Goal: Information Seeking & Learning: Understand process/instructions

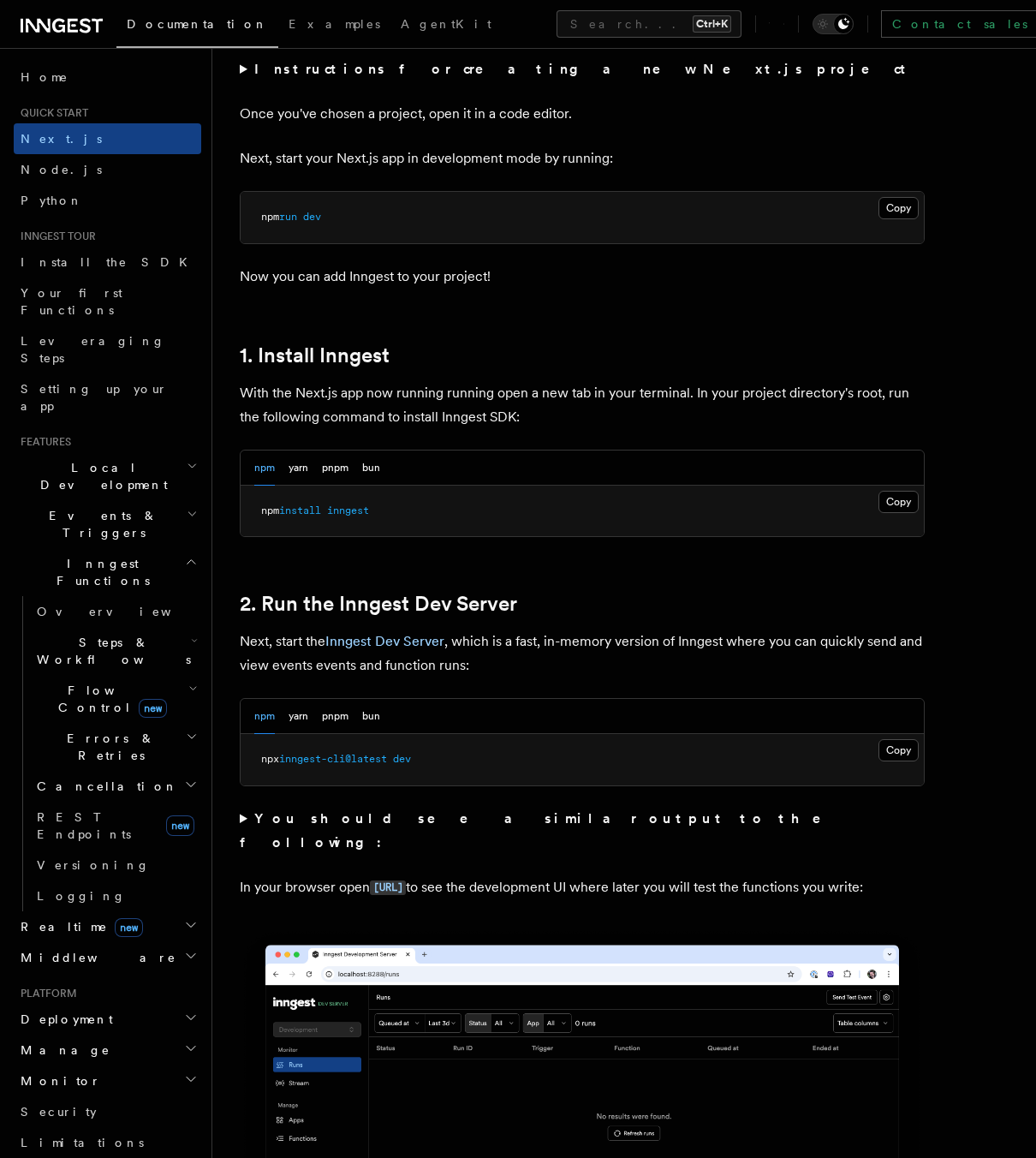
scroll to position [685, 0]
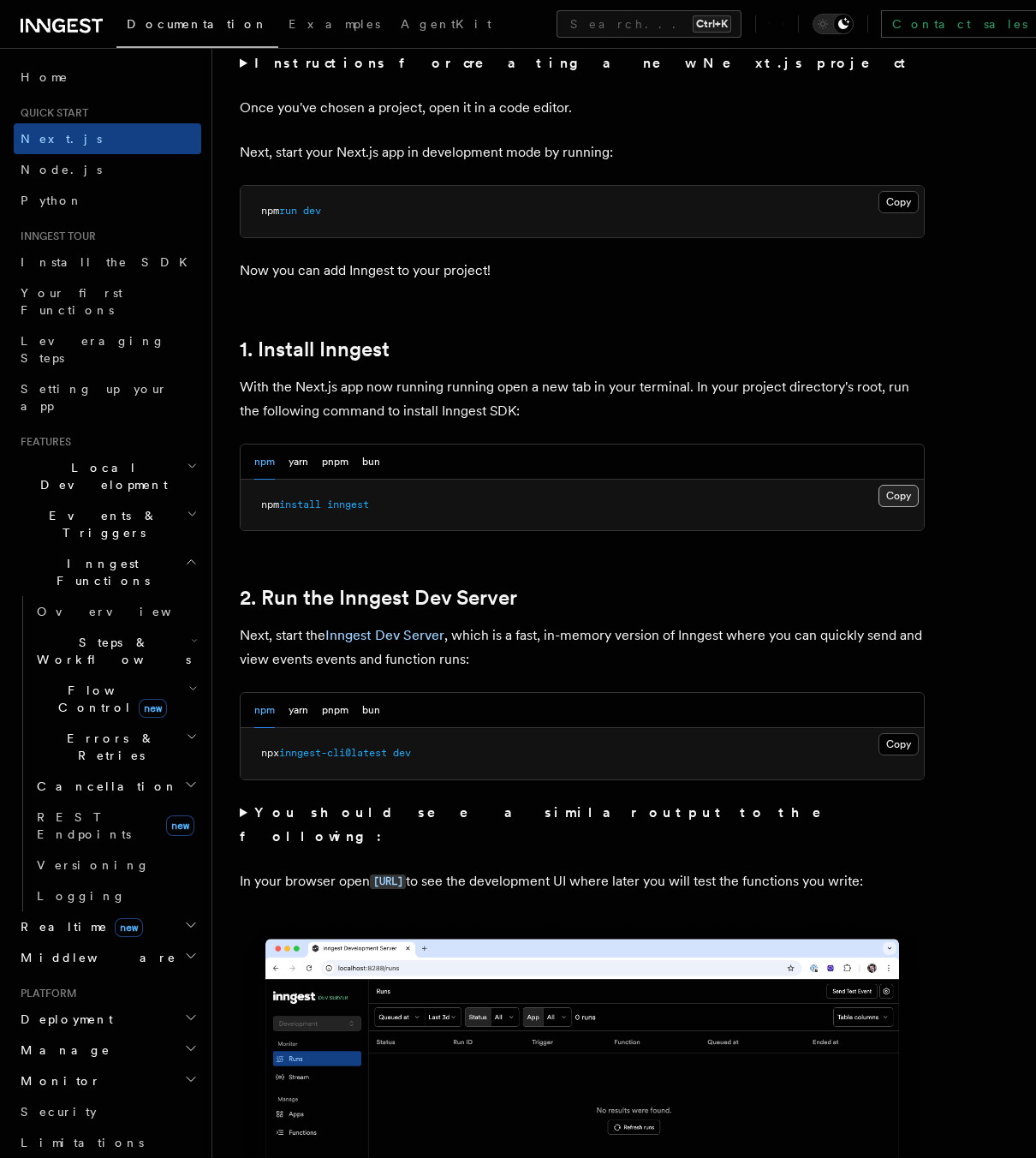
click at [905, 501] on button "Copy Copied" at bounding box center [898, 496] width 40 height 22
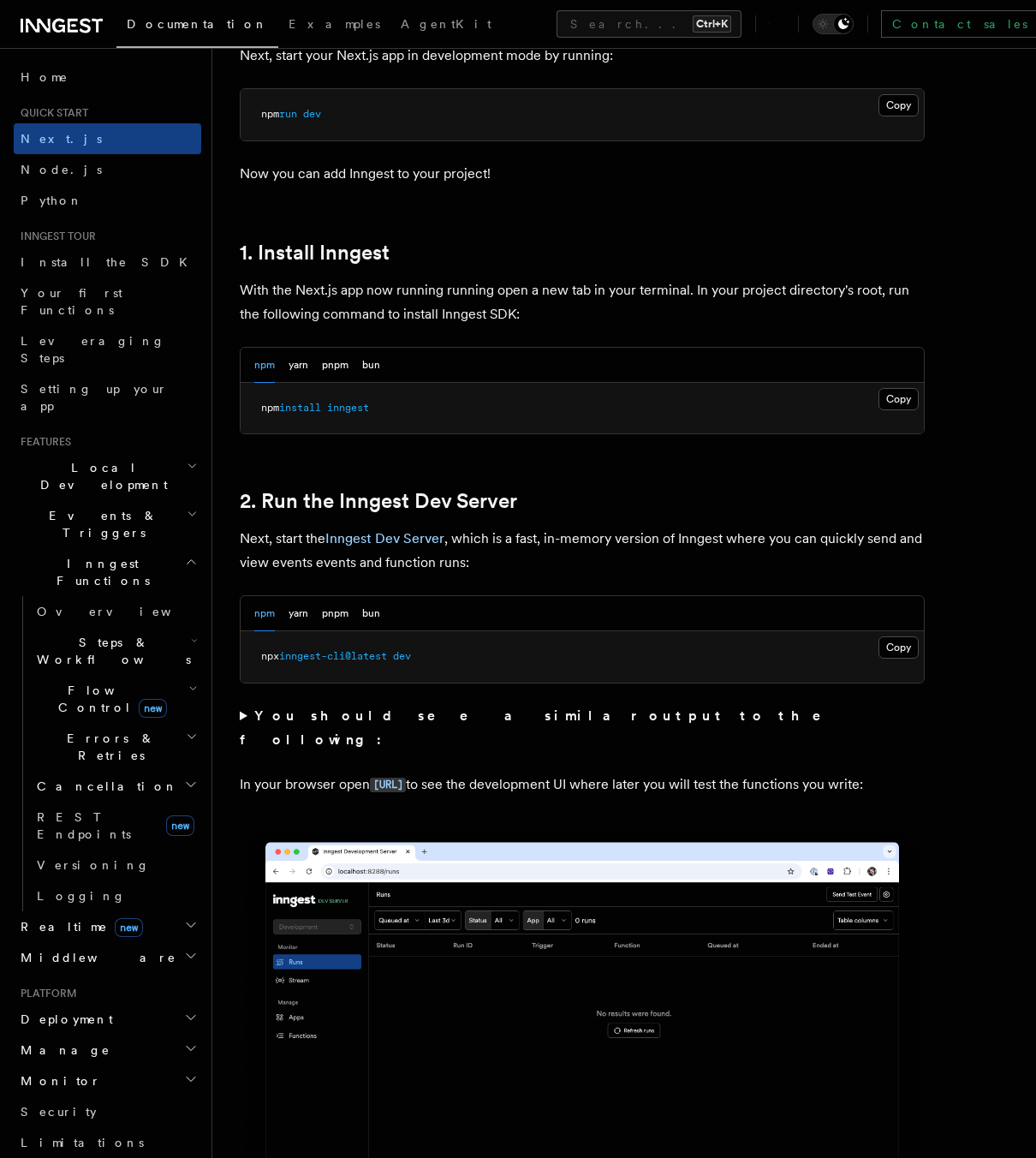
scroll to position [857, 0]
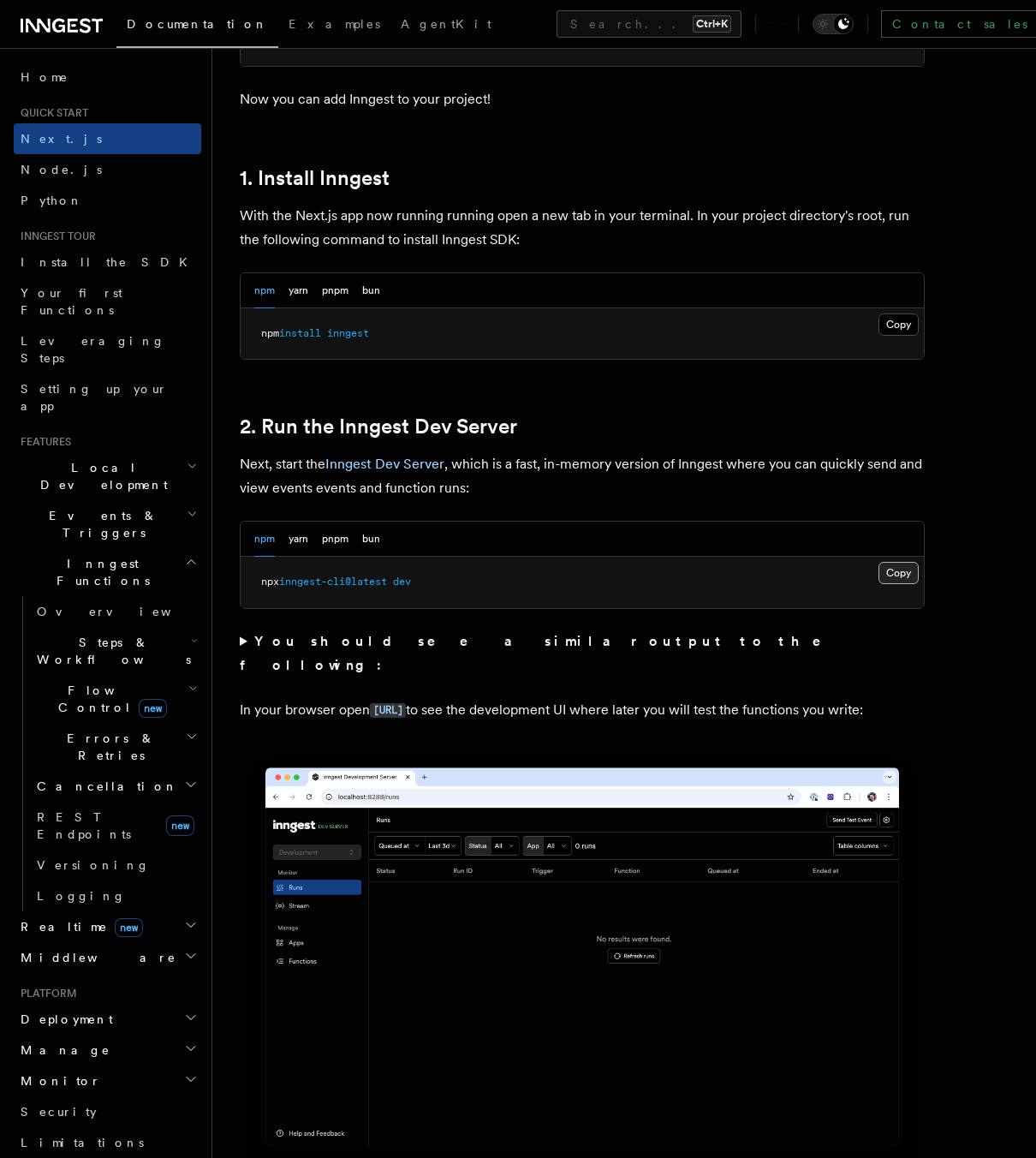
click at [895, 568] on button "Copy Copied" at bounding box center [898, 572] width 40 height 22
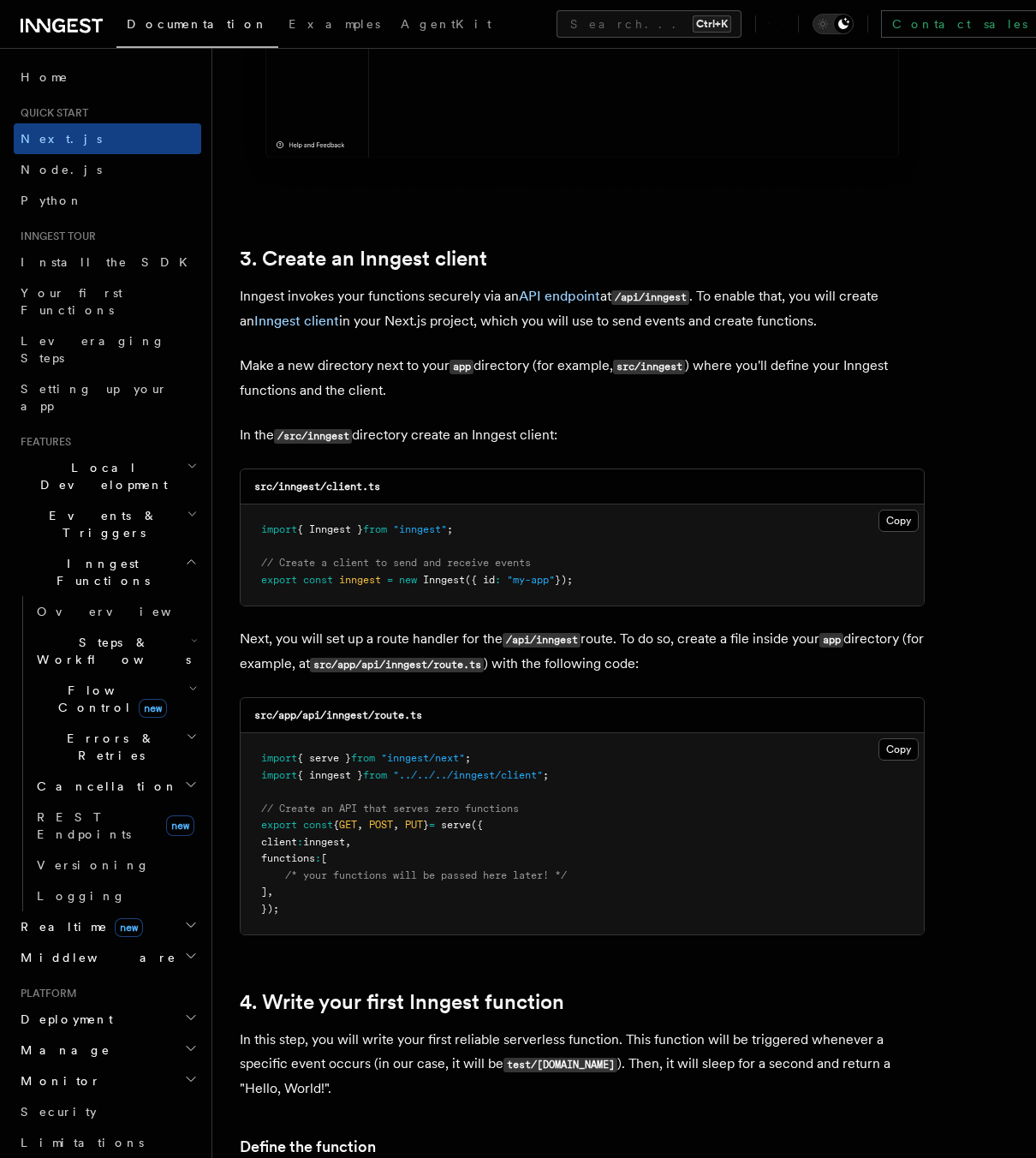
scroll to position [1885, 0]
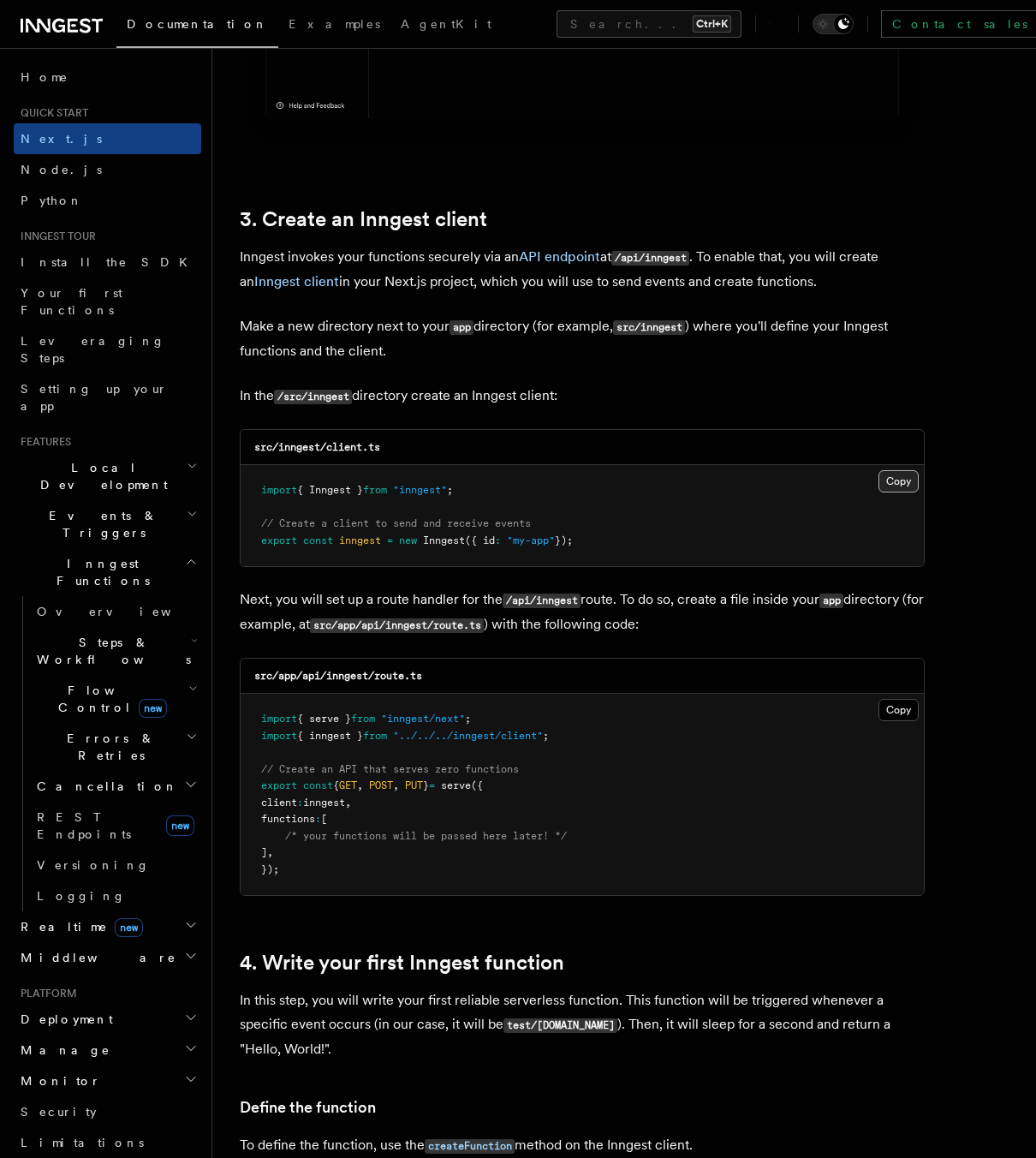
click at [905, 481] on button "Copy Copied" at bounding box center [898, 481] width 40 height 22
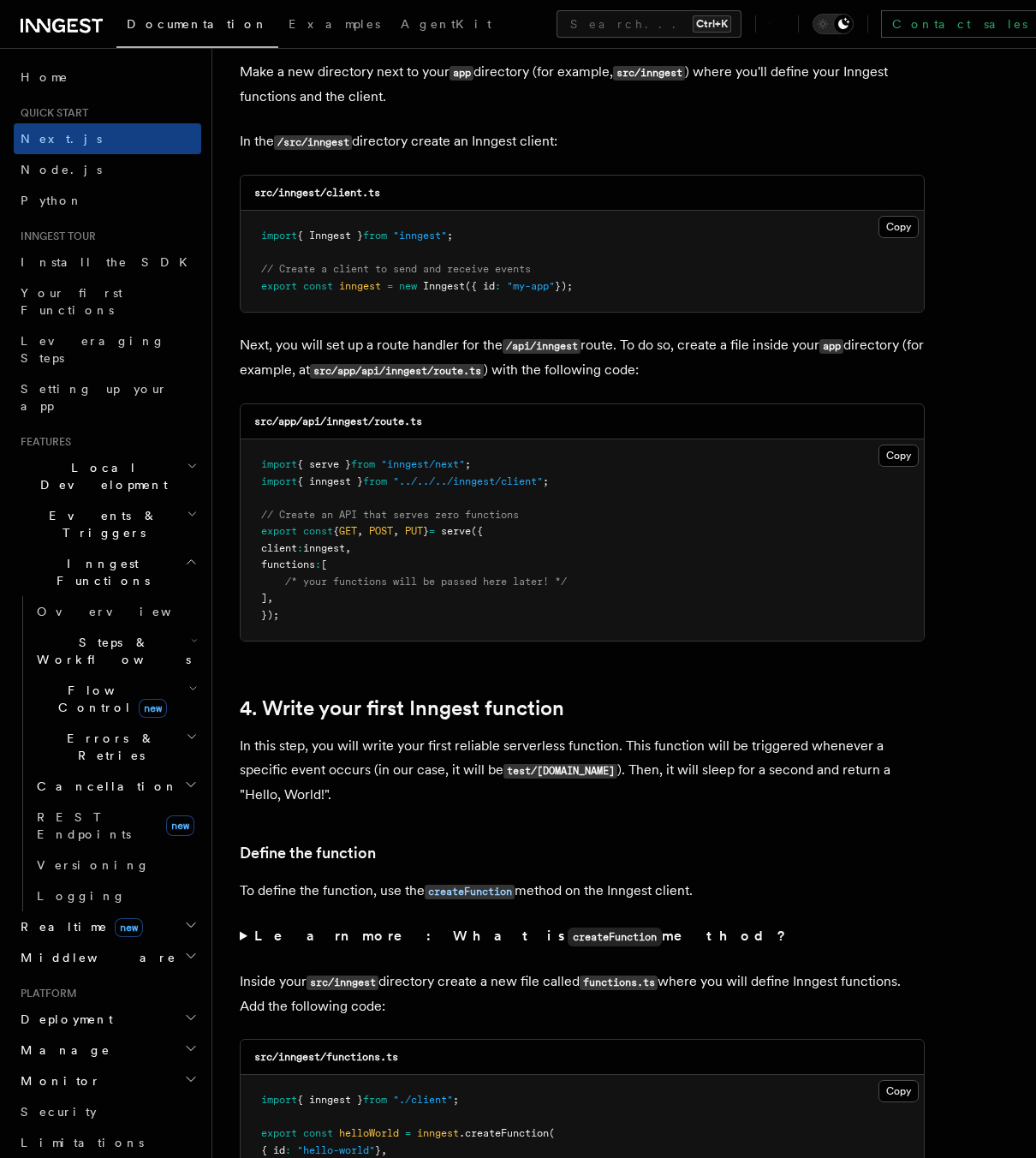
scroll to position [2142, 0]
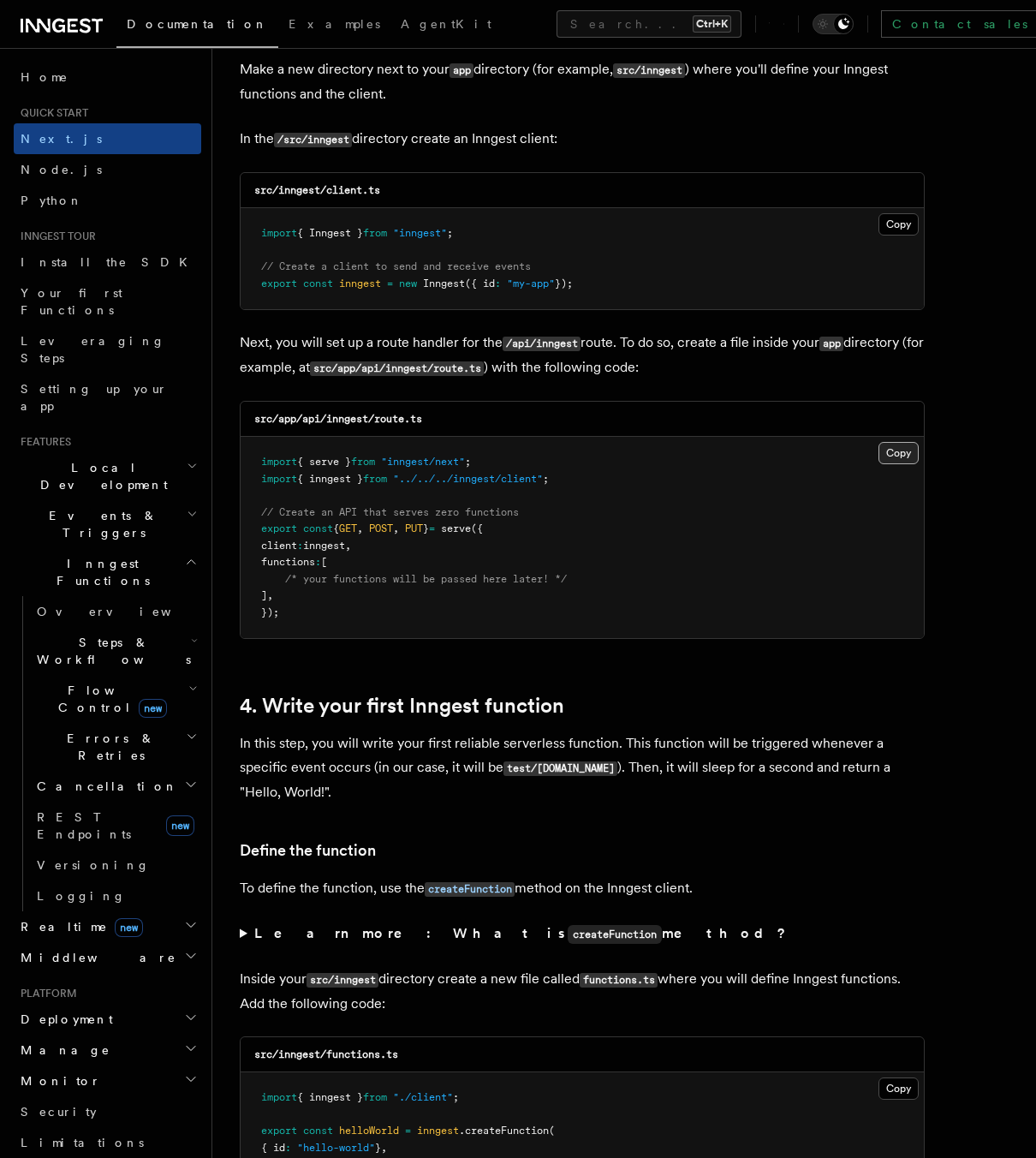
click at [891, 458] on button "Copy Copied" at bounding box center [898, 452] width 40 height 22
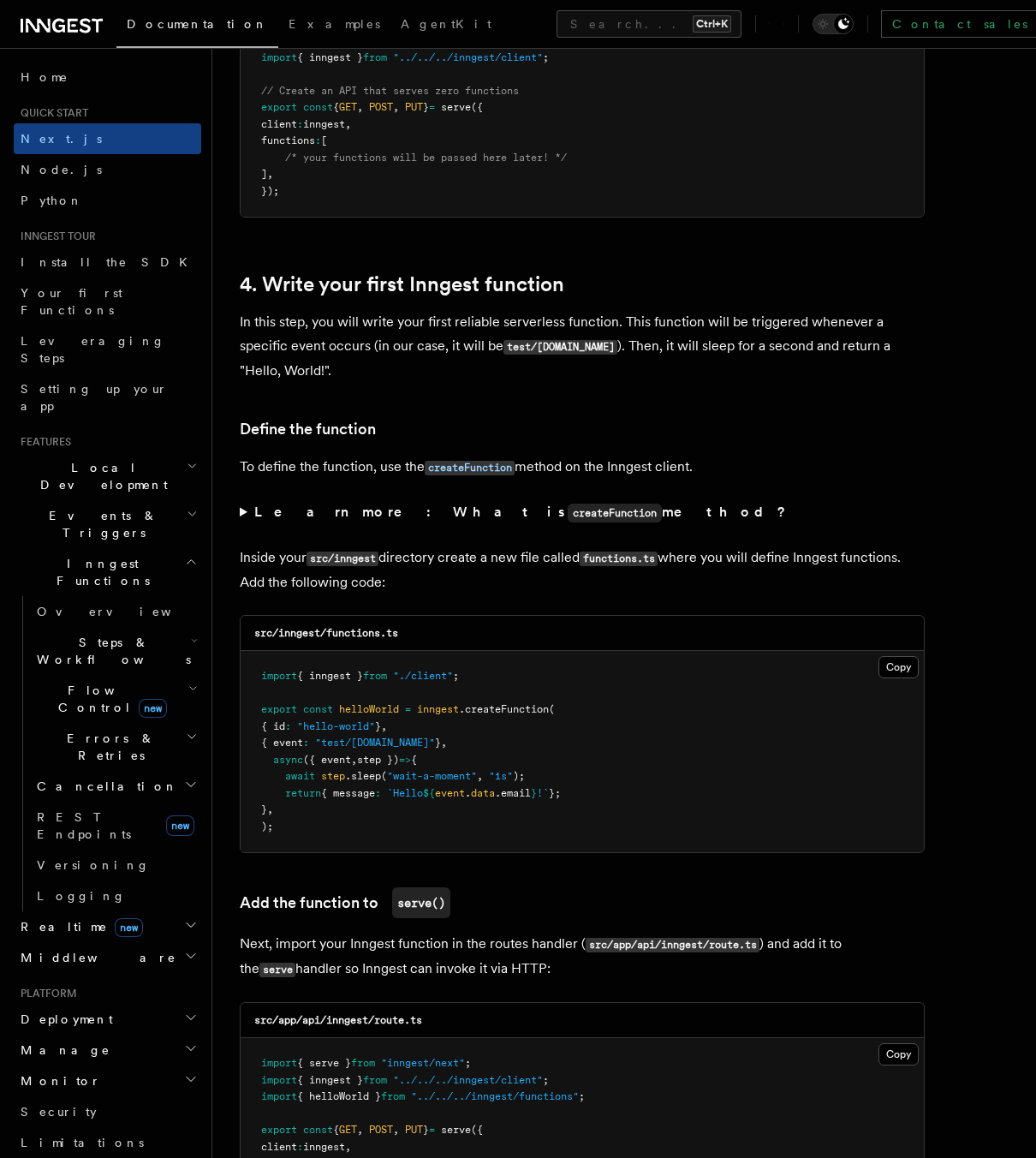
scroll to position [2570, 0]
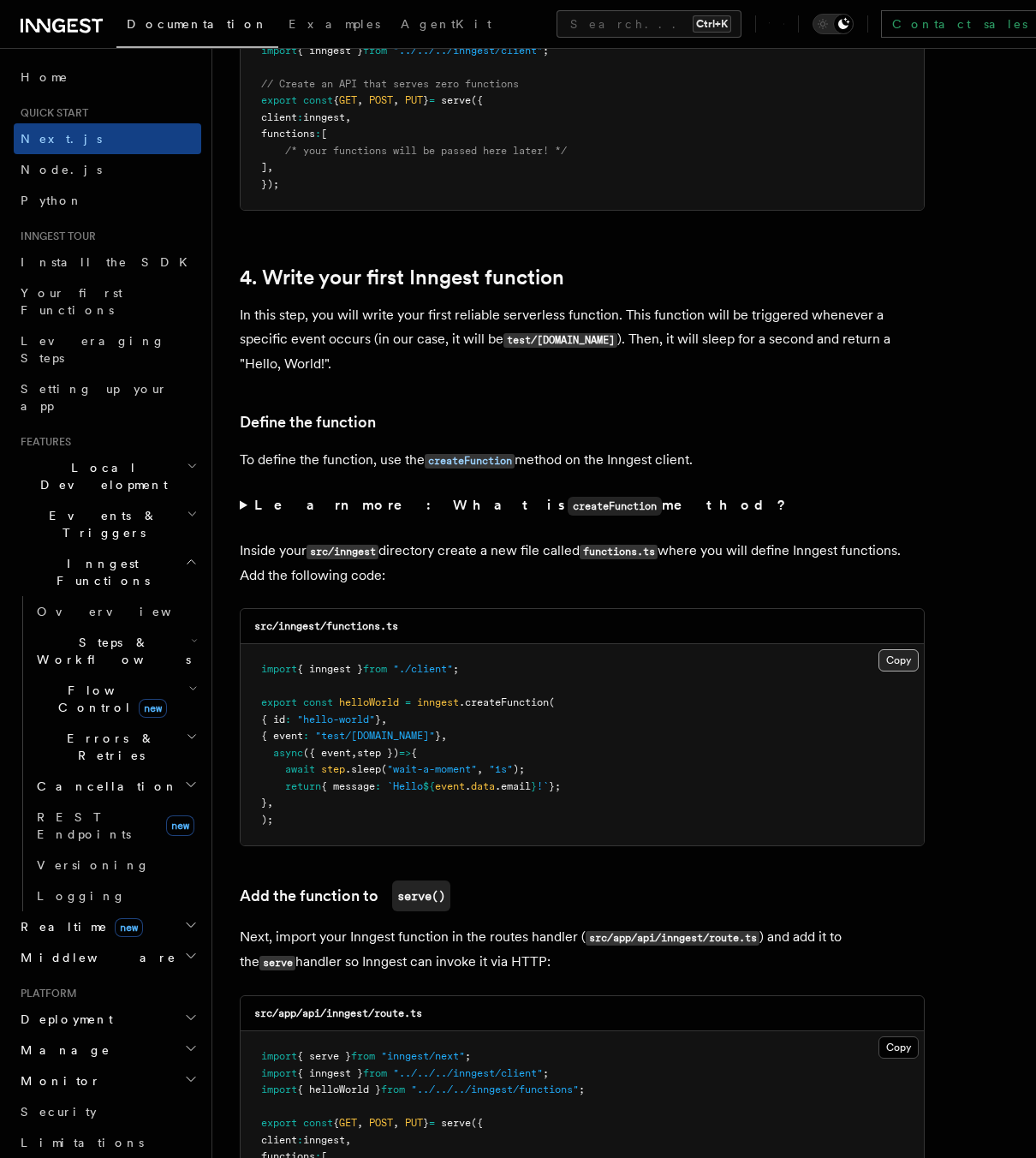
click at [891, 659] on button "Copy Copied" at bounding box center [898, 660] width 40 height 22
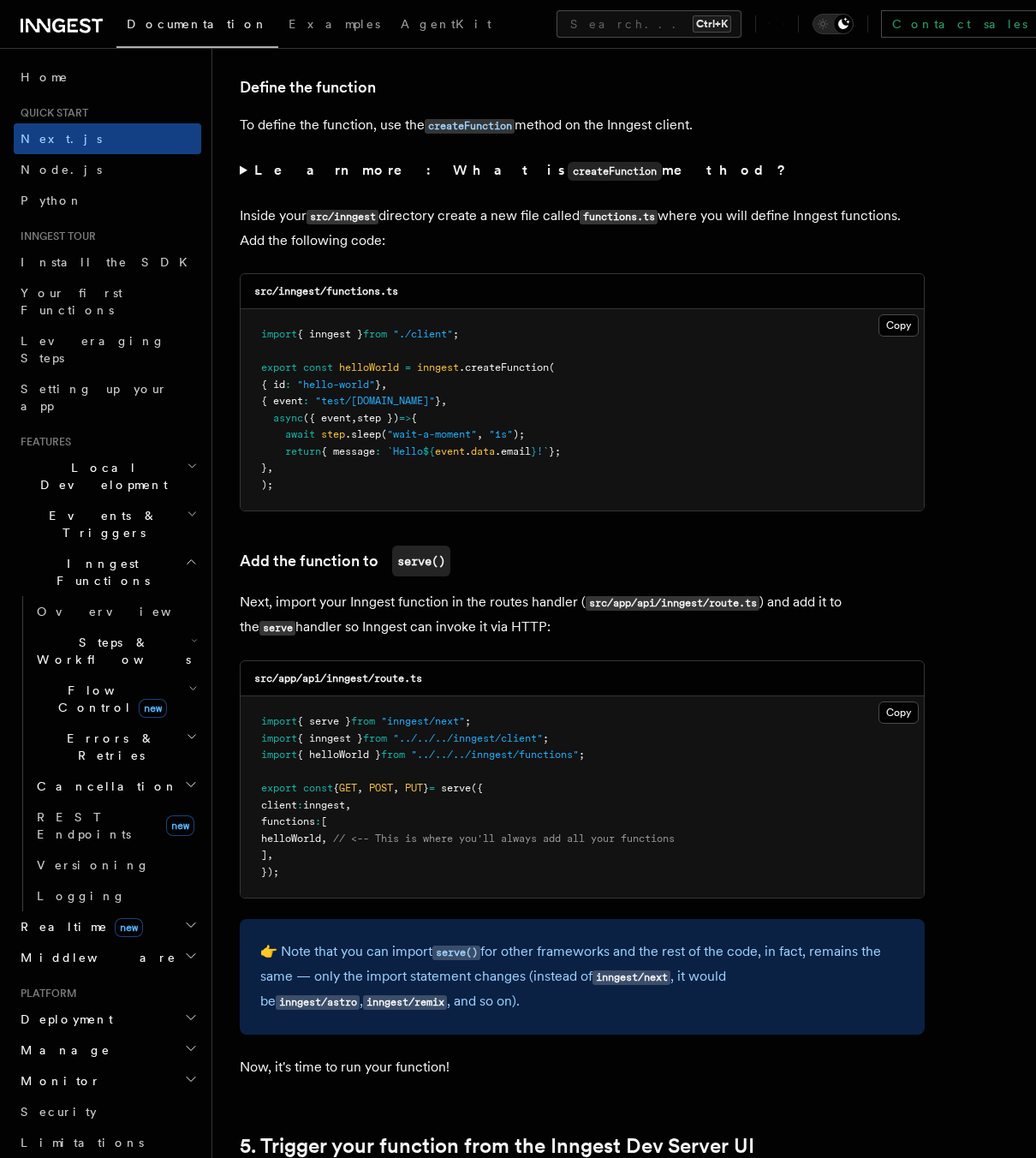
scroll to position [2913, 0]
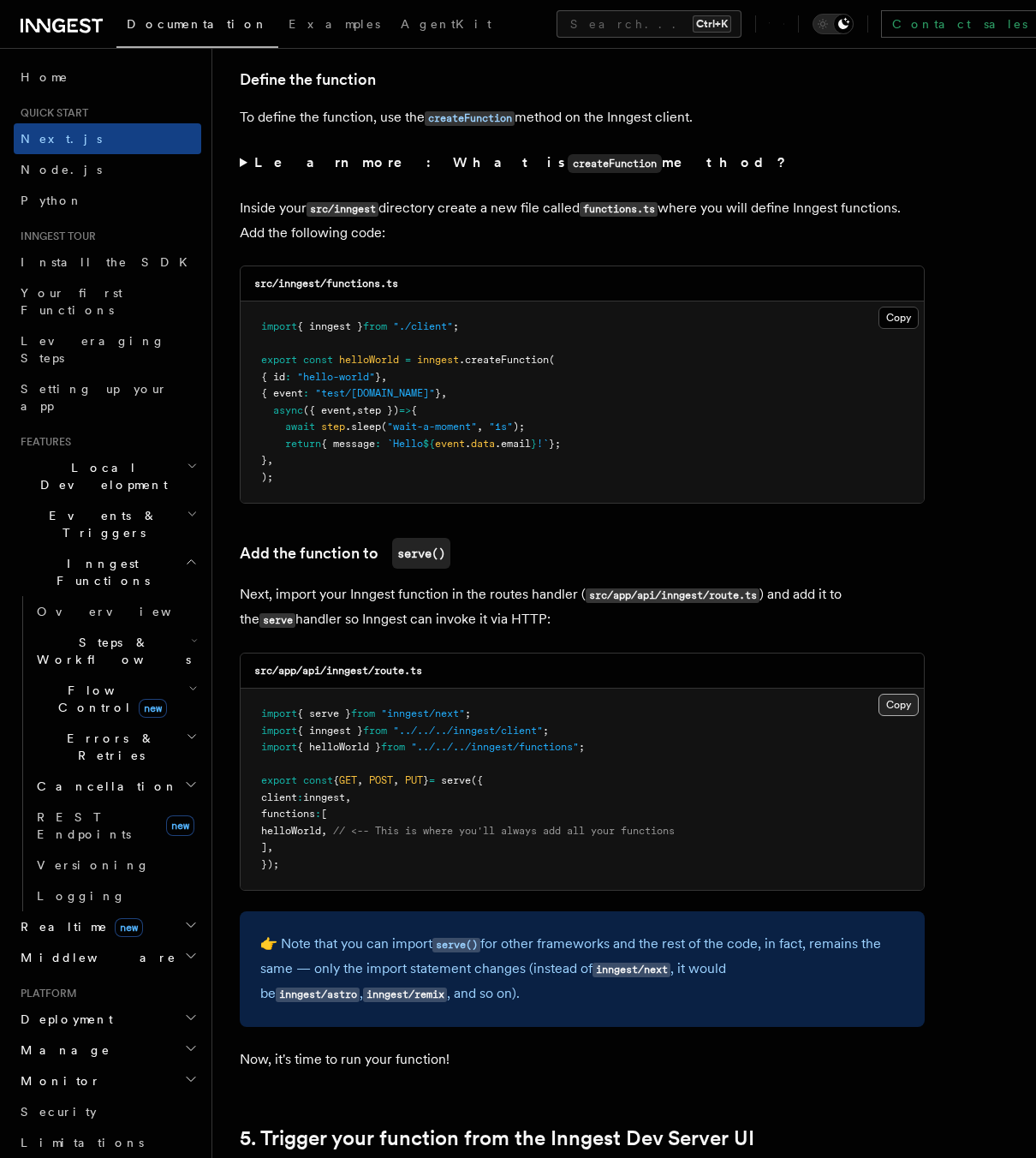
click at [906, 708] on button "Copy Copied" at bounding box center [898, 705] width 40 height 22
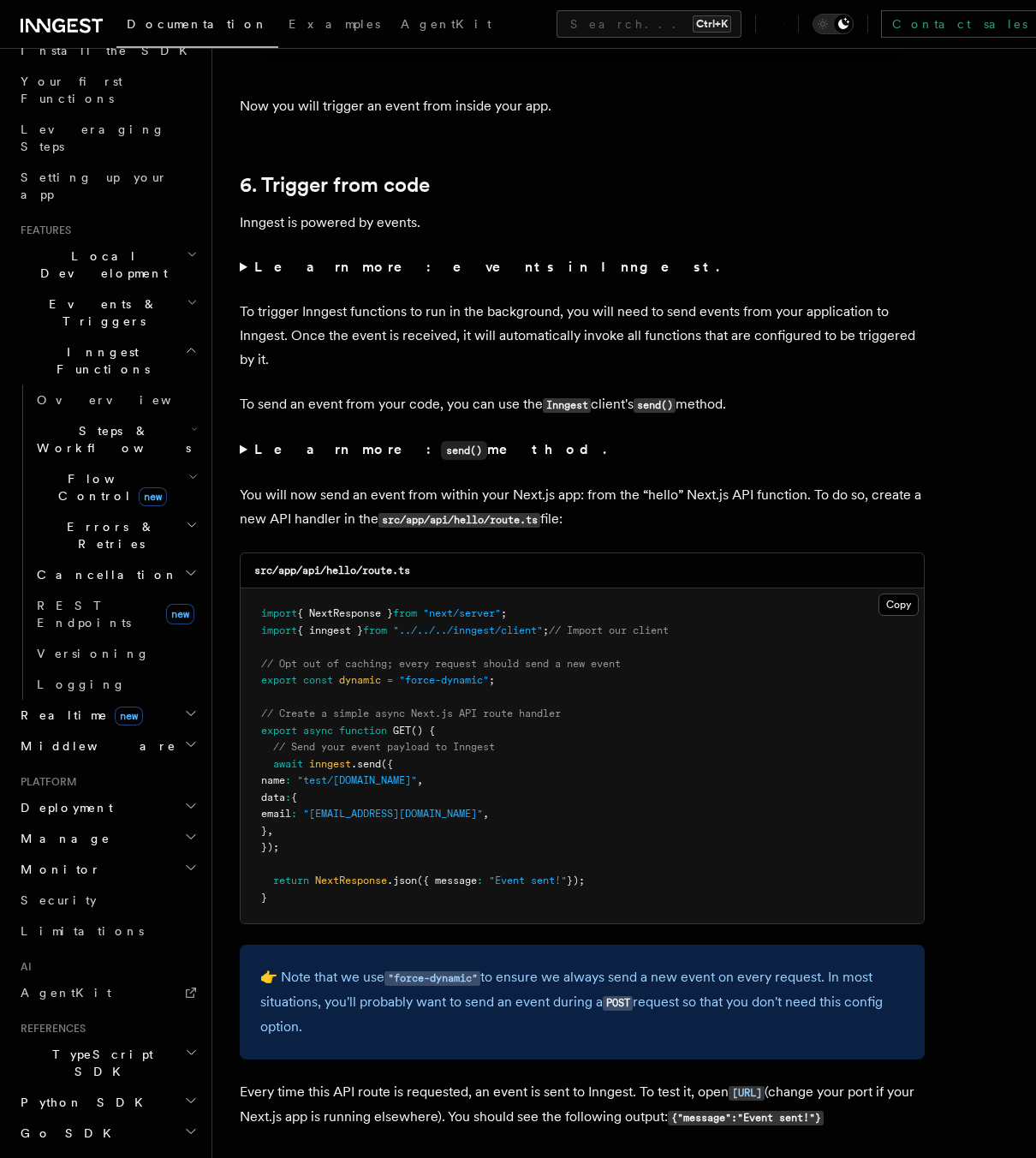
scroll to position [247, 0]
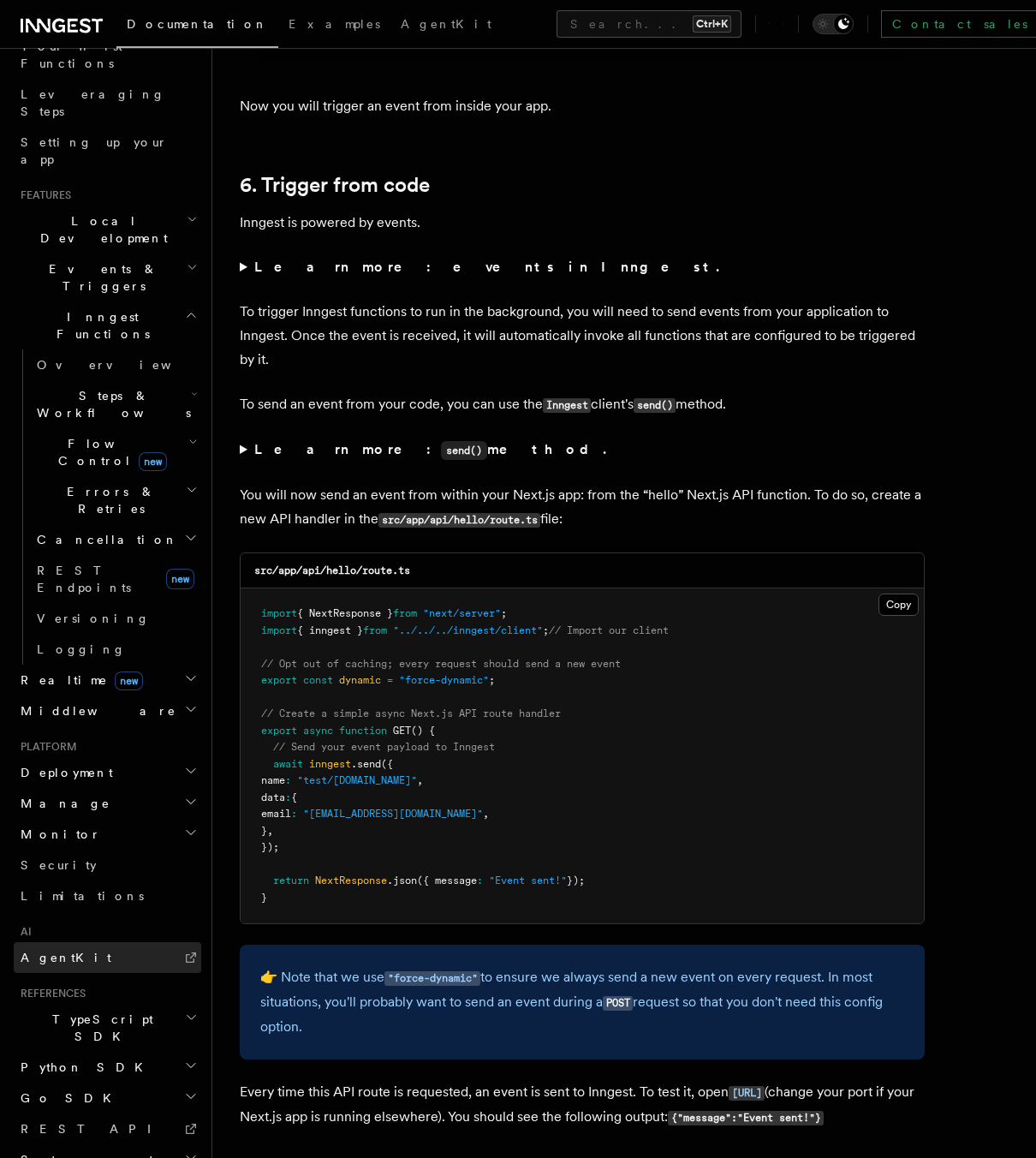
click at [68, 942] on link "AgentKit" at bounding box center [107, 957] width 187 height 31
click at [95, 387] on span "Steps & Workflows" at bounding box center [110, 404] width 161 height 35
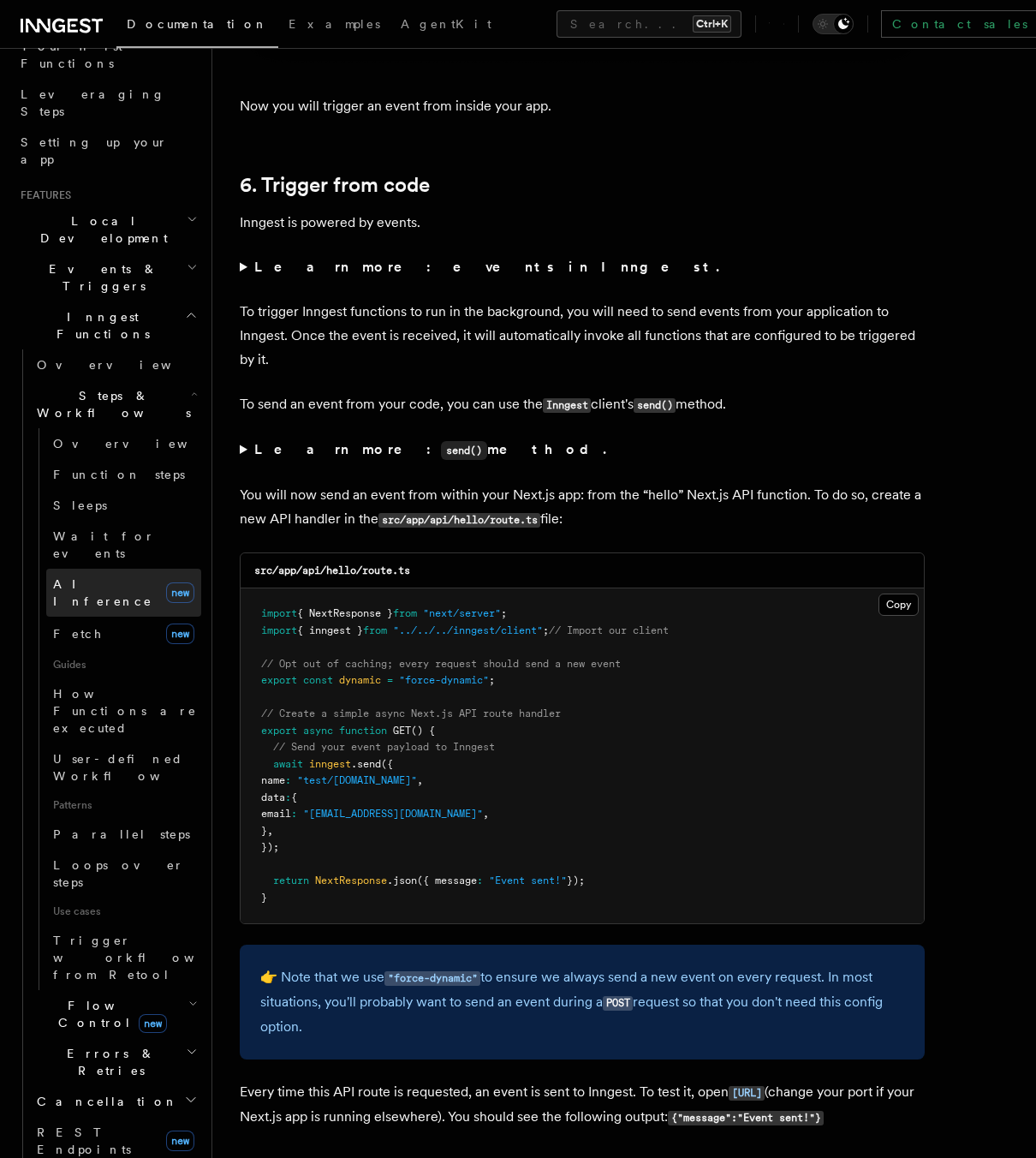
click at [90, 578] on span "AI Inference" at bounding box center [103, 593] width 100 height 31
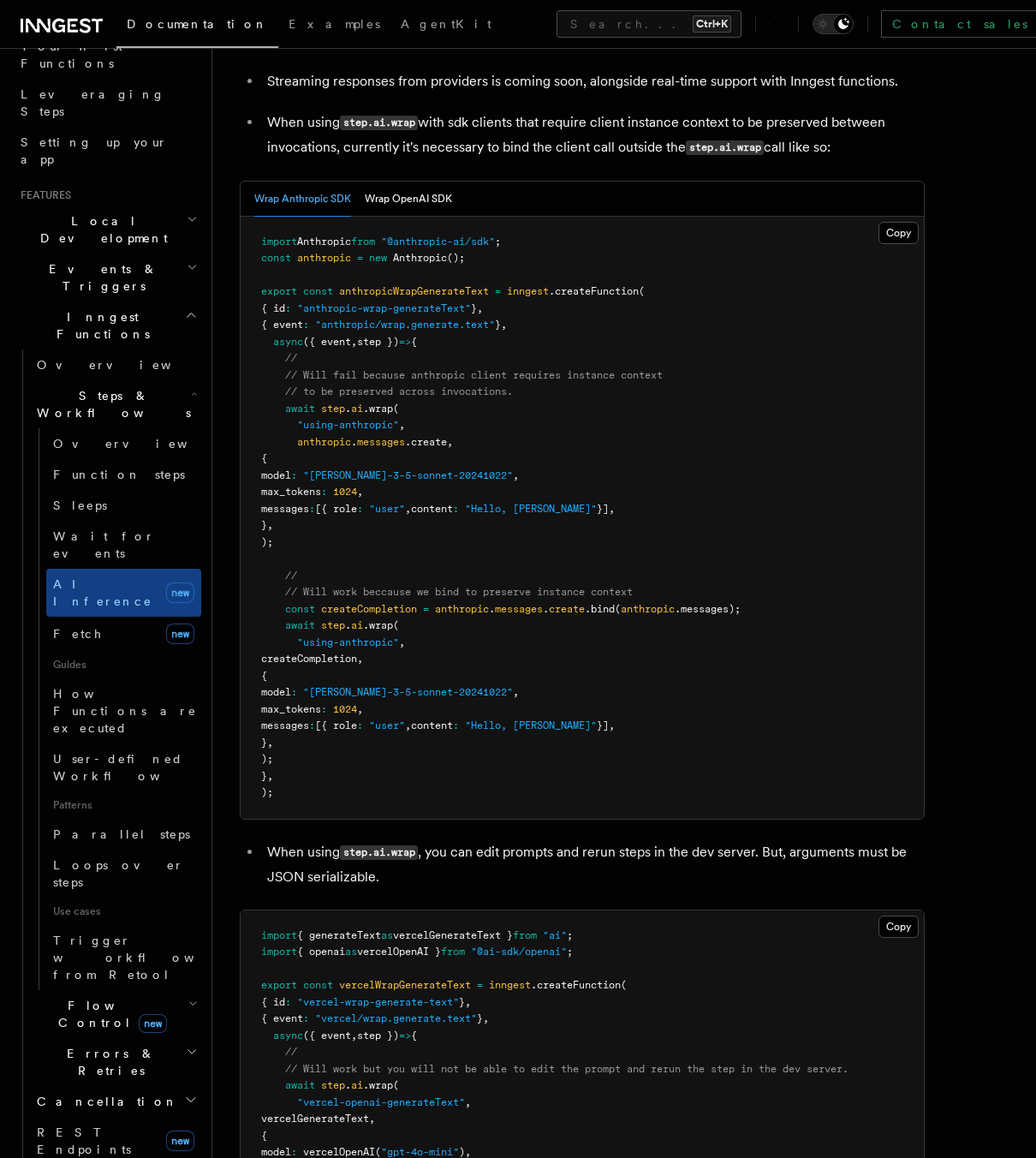
scroll to position [2570, 0]
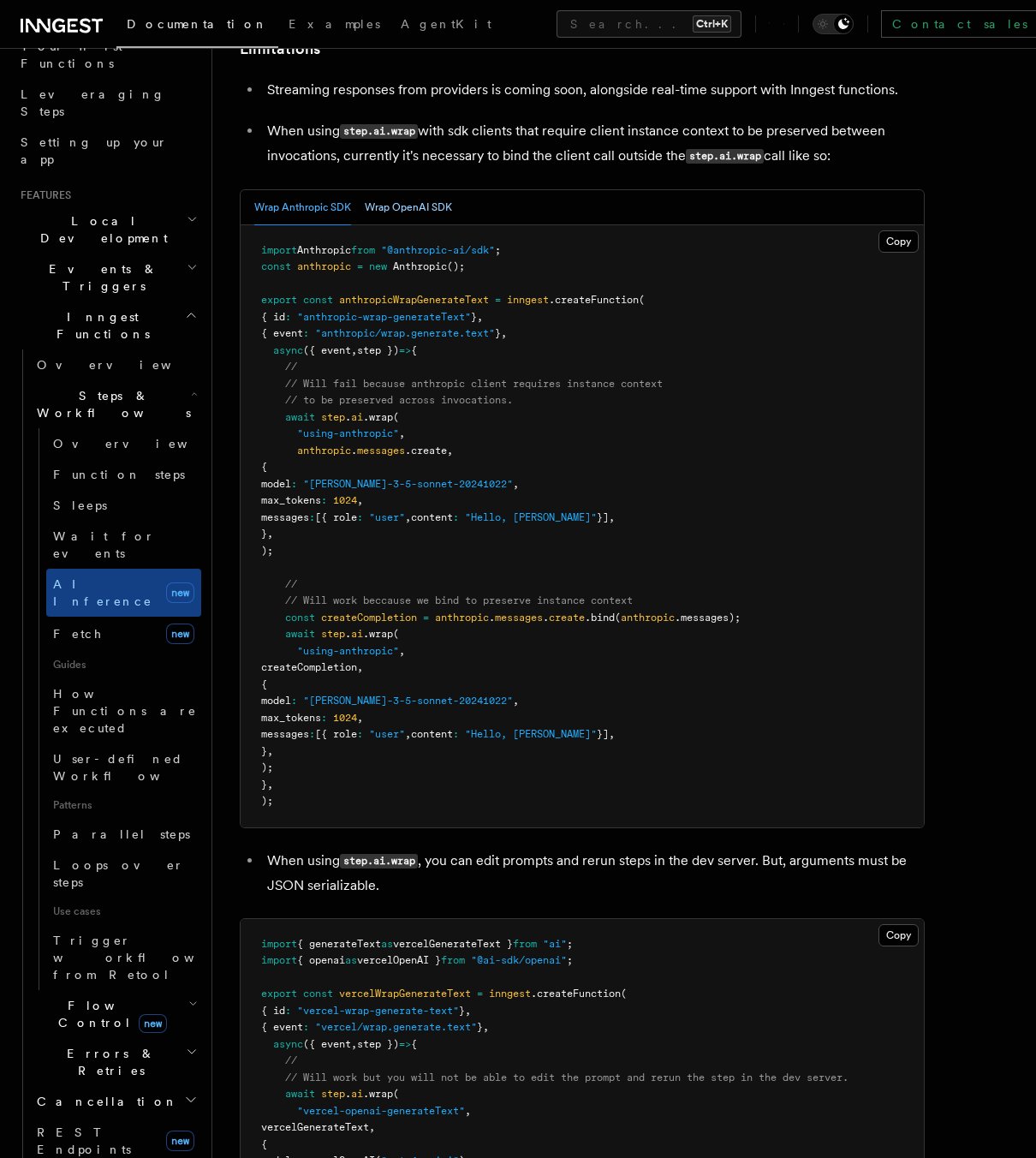
click at [412, 190] on button "Wrap OpenAI SDK" at bounding box center [409, 208] width 87 height 36
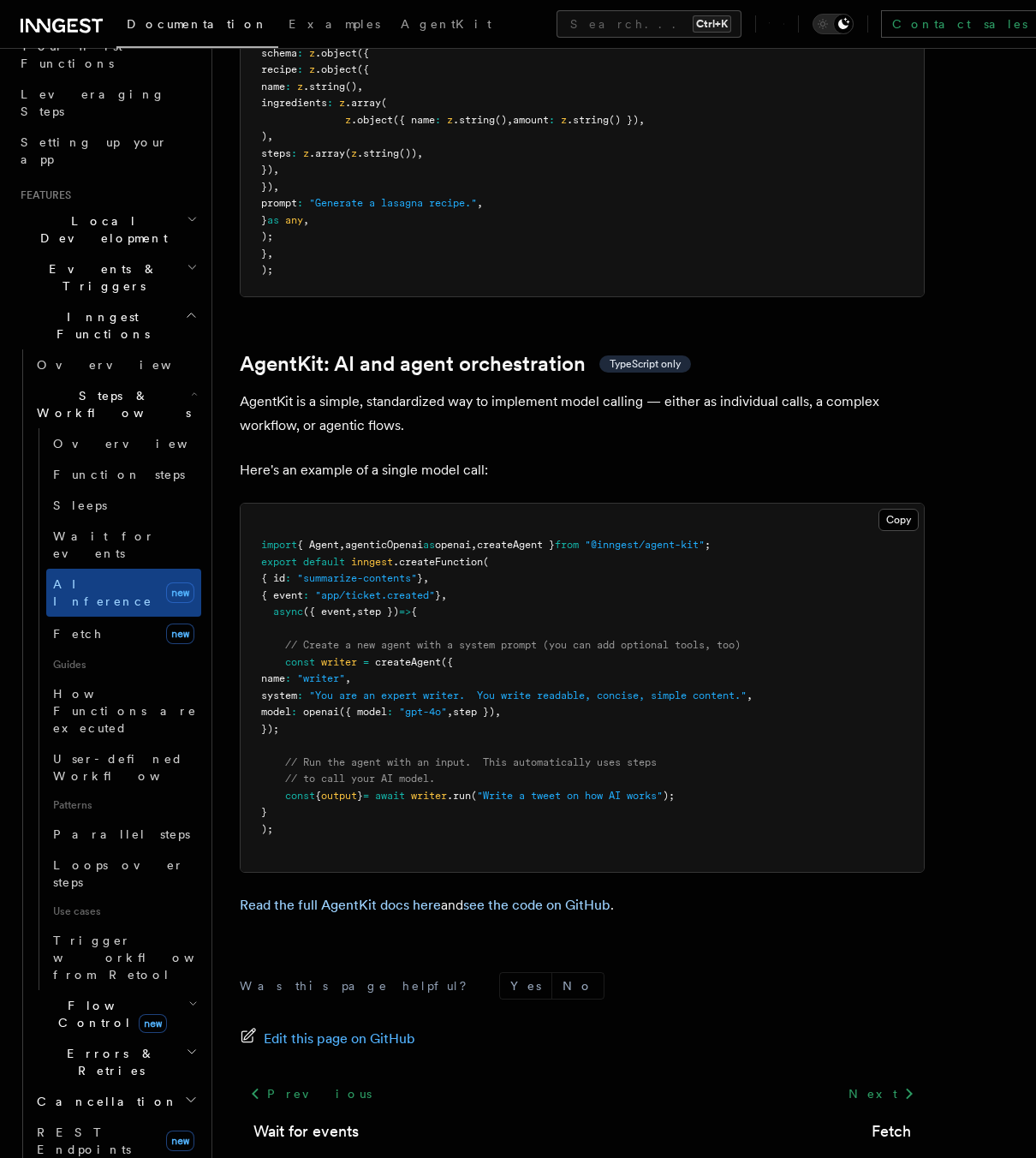
scroll to position [5002, 0]
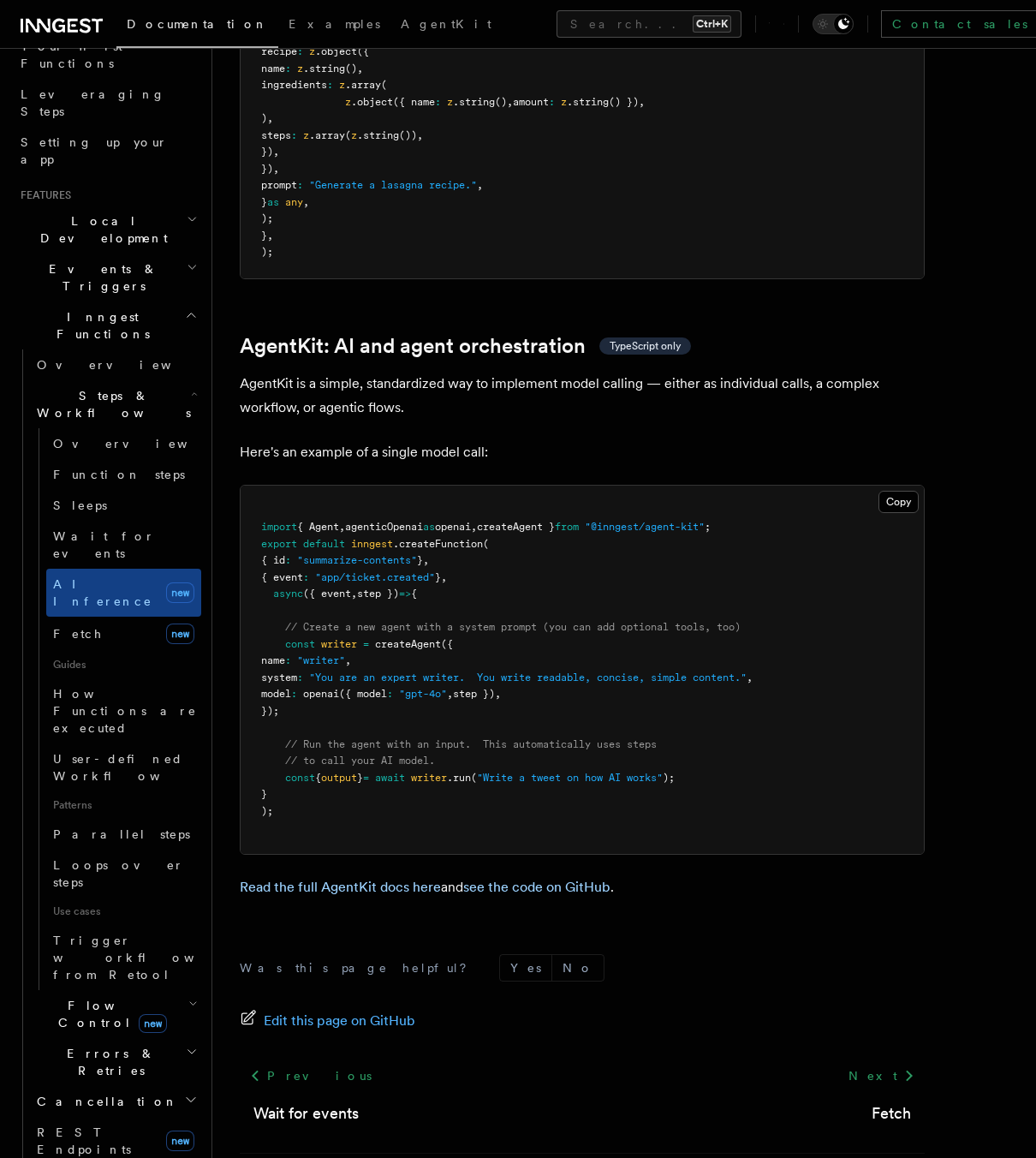
drag, startPoint x: 287, startPoint y: 560, endPoint x: 328, endPoint y: 626, distance: 77.7
click at [328, 626] on pre "import { Agent , agenticOpenai as openai , createAgent } from "@inngest/agent-k…" at bounding box center [582, 670] width 683 height 369
copy code "const writer = createAgent ({ name : "writer" , system : "You are an expert wri…"
click at [605, 498] on pre "import { Agent , agenticOpenai as openai , createAgent } from "@inngest/agent-k…" at bounding box center [582, 670] width 683 height 369
